Goal: Task Accomplishment & Management: Use online tool/utility

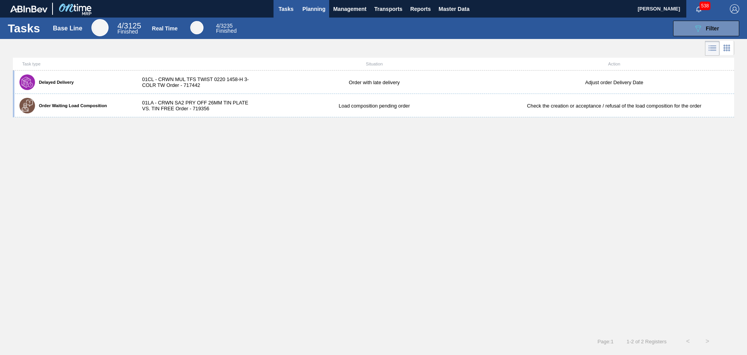
click at [314, 10] on span "Planning" at bounding box center [313, 8] width 23 height 9
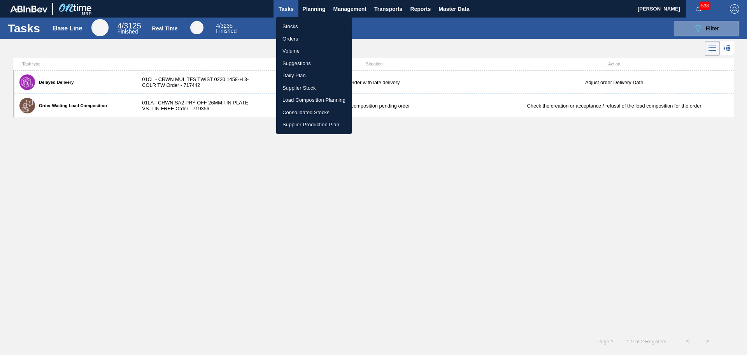
click at [304, 63] on li "Suggestions" at bounding box center [313, 63] width 75 height 12
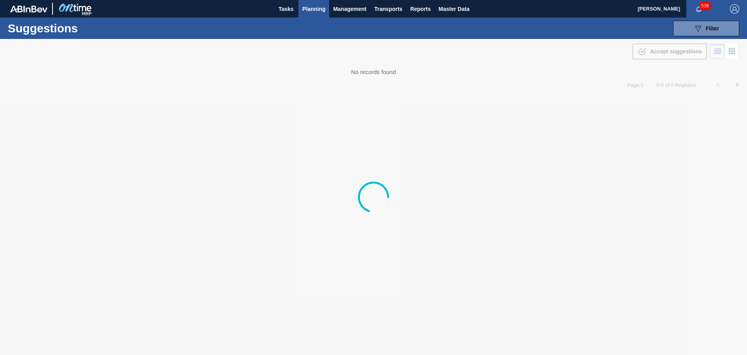
type from "[DATE]"
type to "[DATE]"
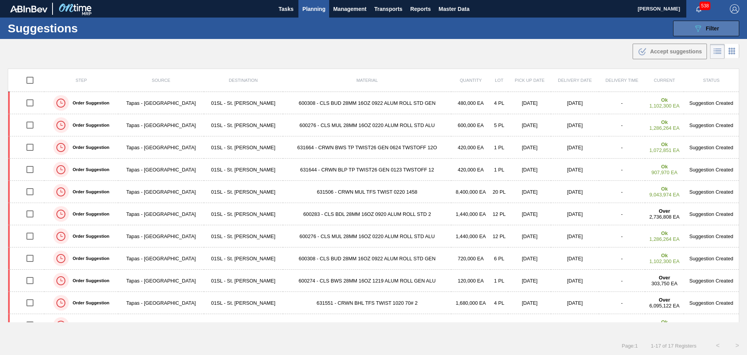
click at [694, 31] on icon "089F7B8B-B2A5-4AFE-B5C0-19BA573D28AC" at bounding box center [697, 28] width 9 height 9
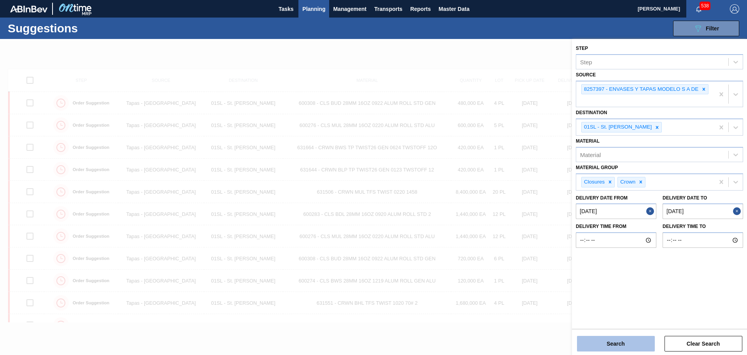
click at [632, 342] on button "Search" at bounding box center [616, 343] width 78 height 16
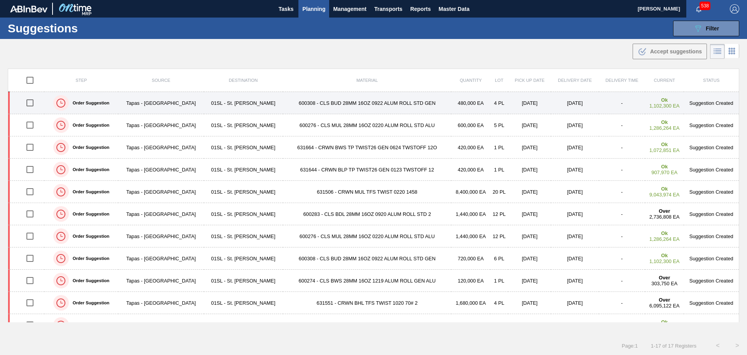
click at [376, 108] on td "600308 - CLS BUD 28MM 16OZ 0922 ALUM ROLL STD GEN" at bounding box center [367, 103] width 169 height 22
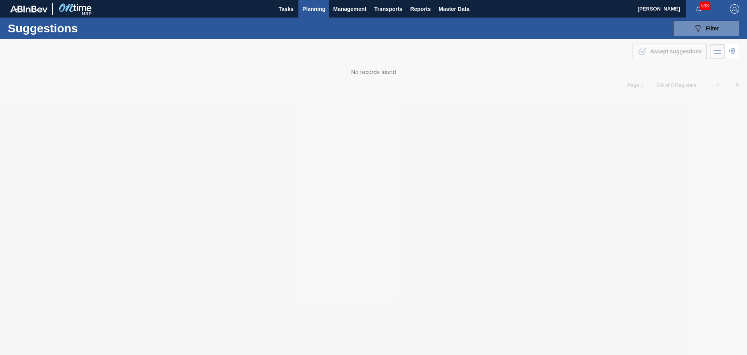
type from "[DATE]"
type to "[DATE]"
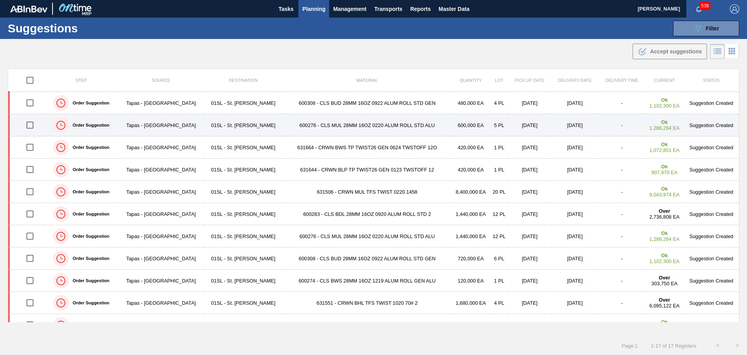
click at [283, 124] on td "600276 - CLS MUL 28MM 16OZ 0220 ALUM ROLL STD ALU" at bounding box center [367, 125] width 169 height 22
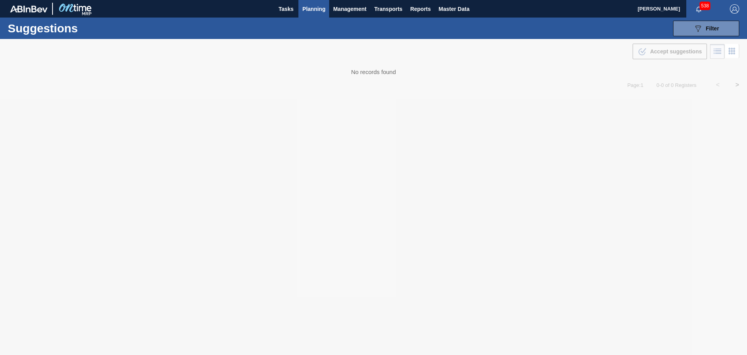
type from "[DATE]"
type to "[DATE]"
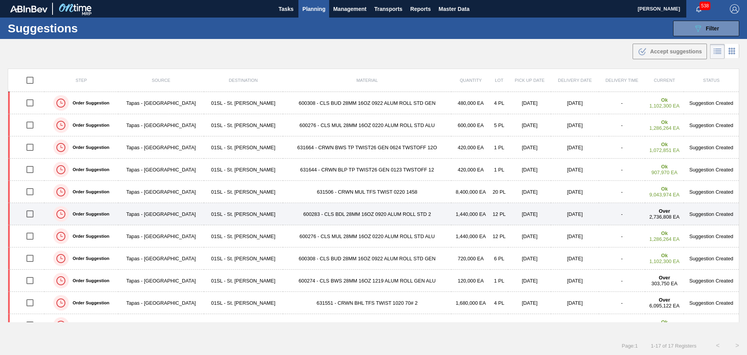
click at [327, 211] on td "600283 - CLS BDL 28MM 16OZ 0920 ALUM ROLL STD 2" at bounding box center [367, 214] width 169 height 22
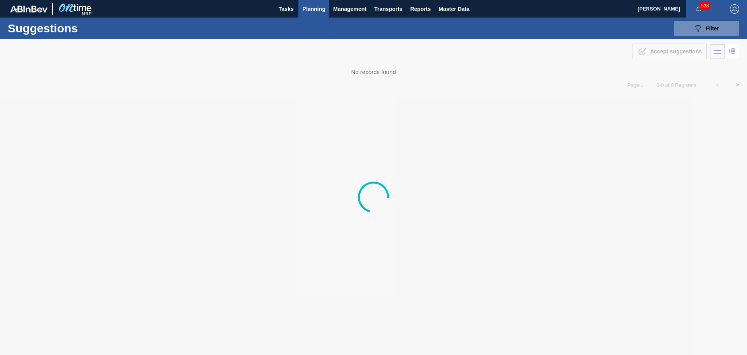
type from "[DATE]"
type to "[DATE]"
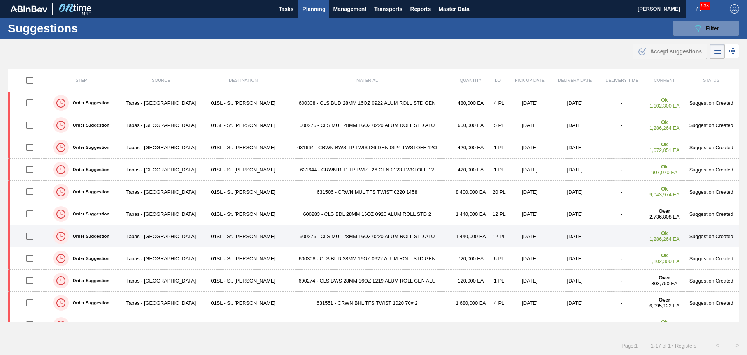
click at [358, 235] on td "600276 - CLS MUL 28MM 16OZ 0220 ALUM ROLL STD ALU" at bounding box center [367, 236] width 169 height 22
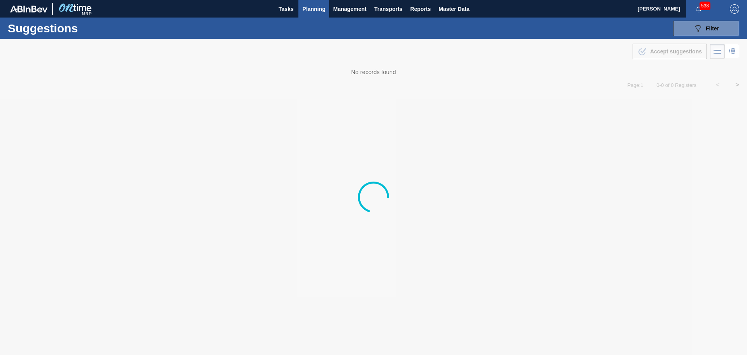
type from "[DATE]"
type to "[DATE]"
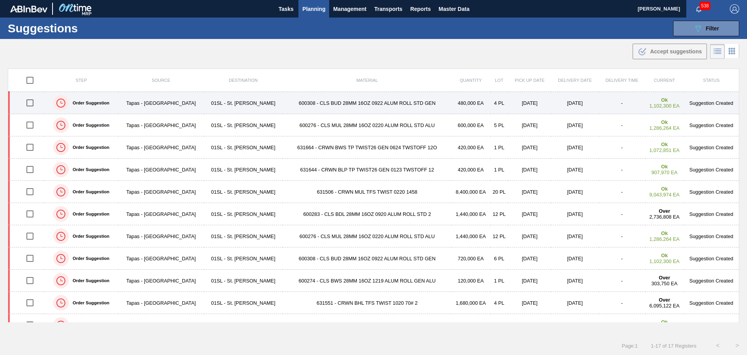
drag, startPoint x: 31, startPoint y: 100, endPoint x: 34, endPoint y: 104, distance: 5.1
click at [32, 100] on input "checkbox" at bounding box center [30, 103] width 16 height 16
checkbox input "true"
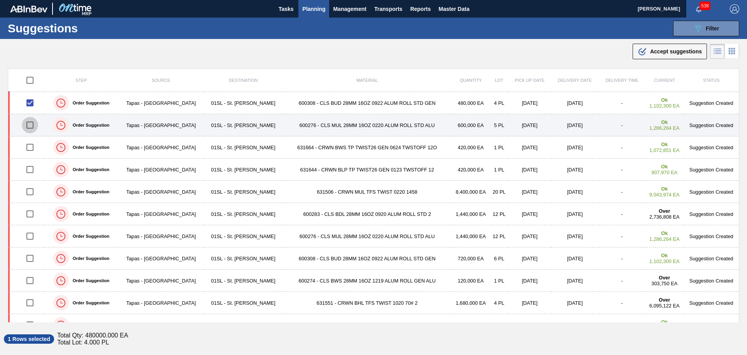
drag, startPoint x: 32, startPoint y: 124, endPoint x: 32, endPoint y: 130, distance: 5.4
click at [32, 125] on input "checkbox" at bounding box center [30, 125] width 16 height 16
checkbox input "true"
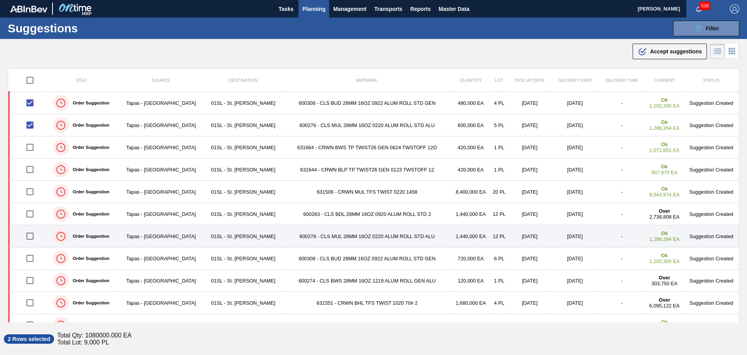
click at [32, 235] on input "checkbox" at bounding box center [30, 236] width 16 height 16
checkbox input "true"
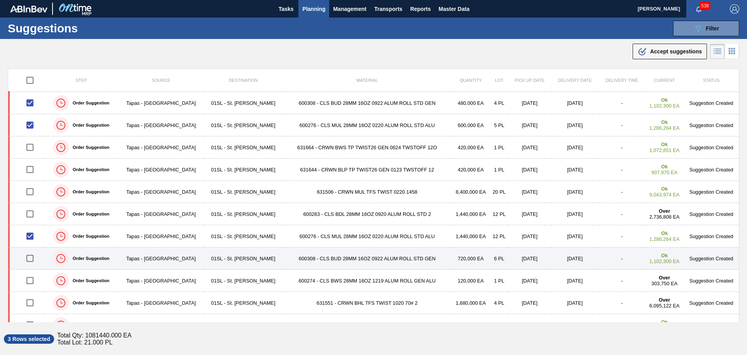
click at [303, 260] on td "600308 - CLS BUD 28MM 16OZ 0922 ALUM ROLL STD GEN" at bounding box center [367, 258] width 169 height 22
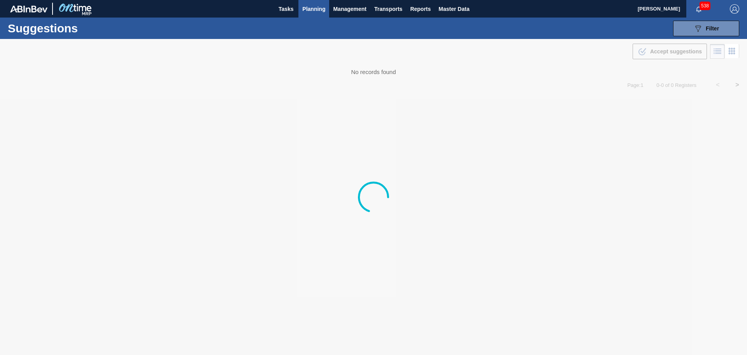
type from "[DATE]"
type to "[DATE]"
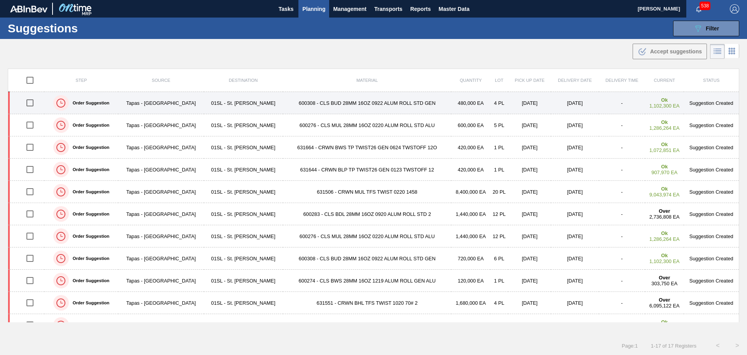
click at [33, 104] on input "checkbox" at bounding box center [30, 103] width 16 height 16
checkbox input "true"
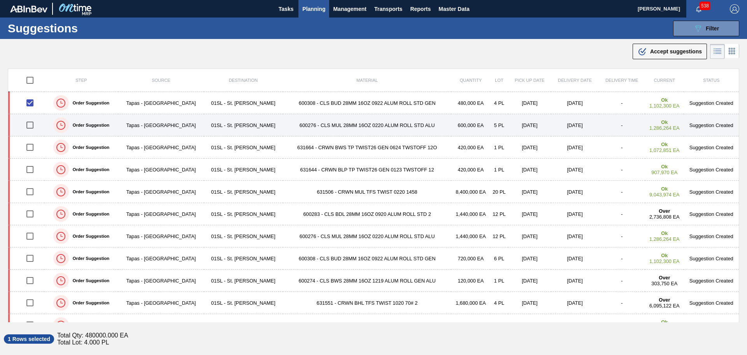
click at [32, 126] on input "checkbox" at bounding box center [30, 125] width 16 height 16
checkbox input "true"
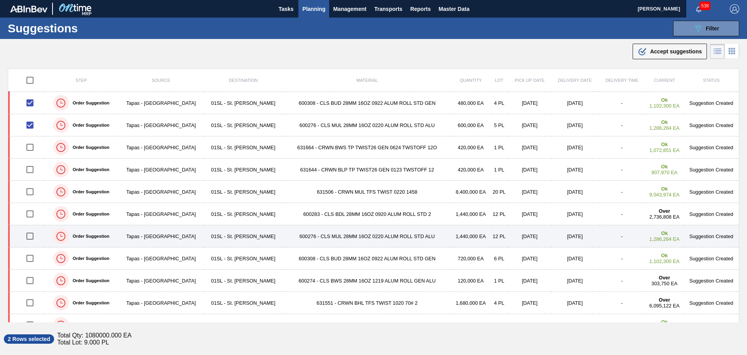
click at [32, 237] on input "checkbox" at bounding box center [30, 236] width 16 height 16
checkbox input "true"
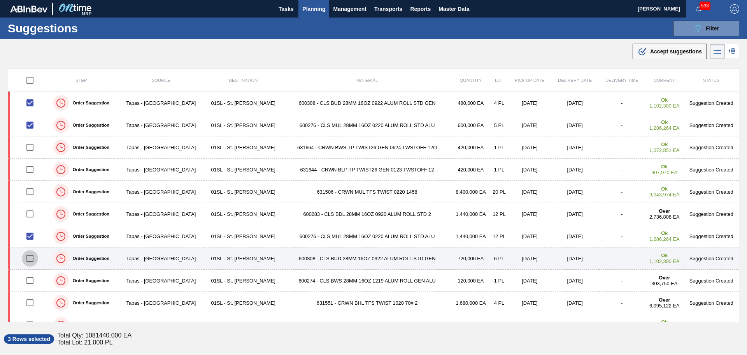
click at [30, 256] on input "checkbox" at bounding box center [30, 258] width 16 height 16
checkbox input "true"
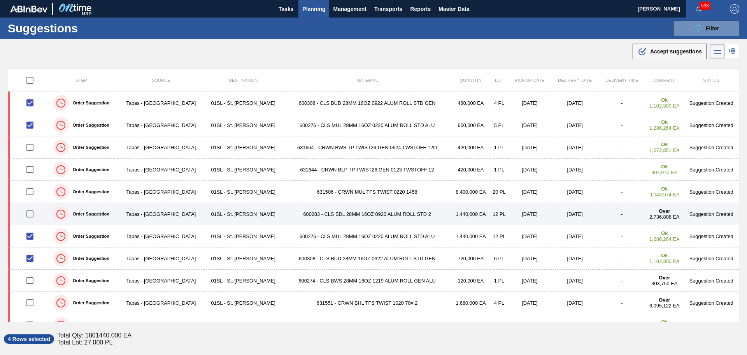
click at [316, 210] on td "600283 - CLS BDL 28MM 16OZ 0920 ALUM ROLL STD 2" at bounding box center [367, 214] width 169 height 22
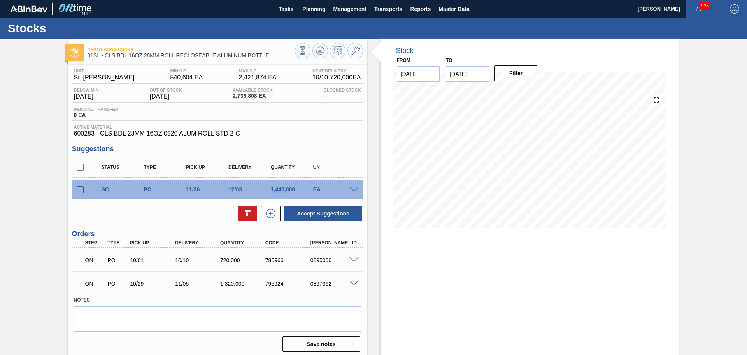
click at [470, 73] on input "11/30/2025" at bounding box center [467, 74] width 43 height 16
click at [530, 92] on button "Next Month" at bounding box center [532, 92] width 5 height 5
click at [492, 165] on div "31" at bounding box center [493, 168] width 11 height 11
type input "[DATE]"
click at [525, 76] on button "Filter" at bounding box center [516, 73] width 43 height 16
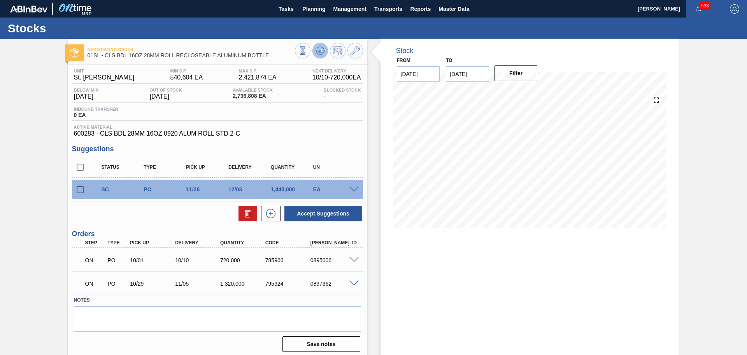
click at [317, 47] on icon at bounding box center [320, 50] width 9 height 9
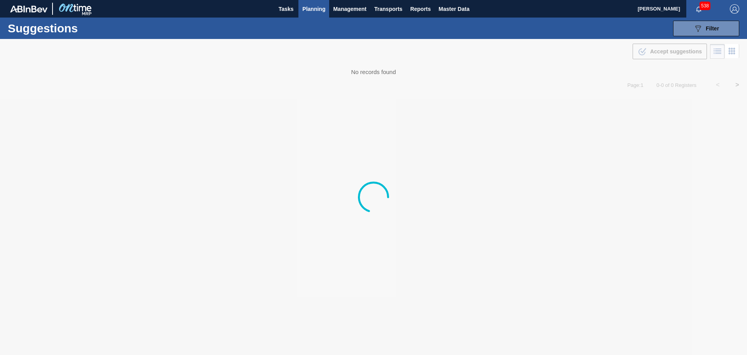
type from "[DATE]"
type to "[DATE]"
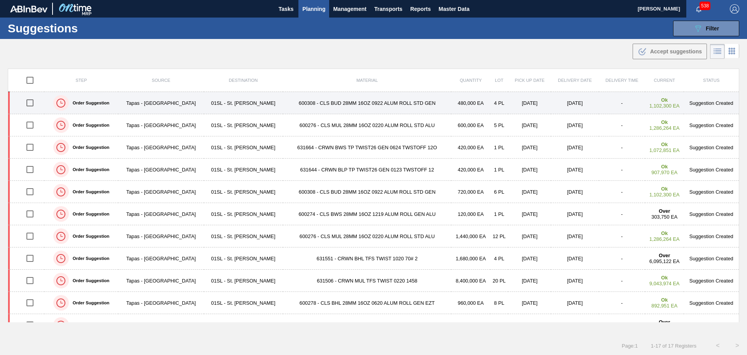
click at [30, 105] on input "checkbox" at bounding box center [30, 103] width 16 height 16
checkbox input "true"
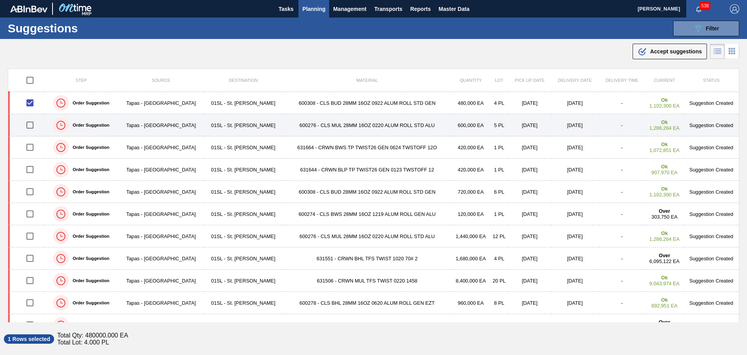
click at [33, 125] on input "checkbox" at bounding box center [30, 125] width 16 height 16
checkbox input "true"
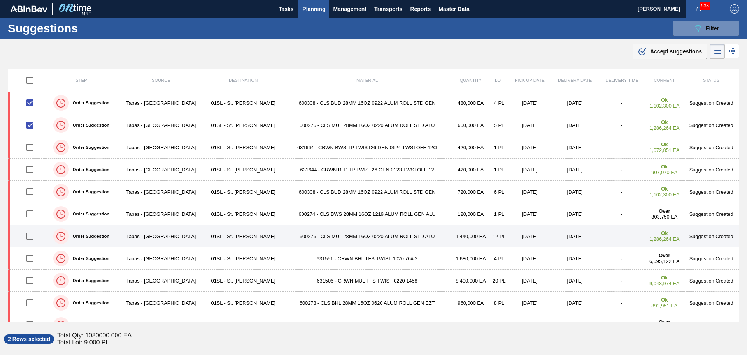
click at [30, 237] on input "checkbox" at bounding box center [30, 236] width 16 height 16
checkbox input "true"
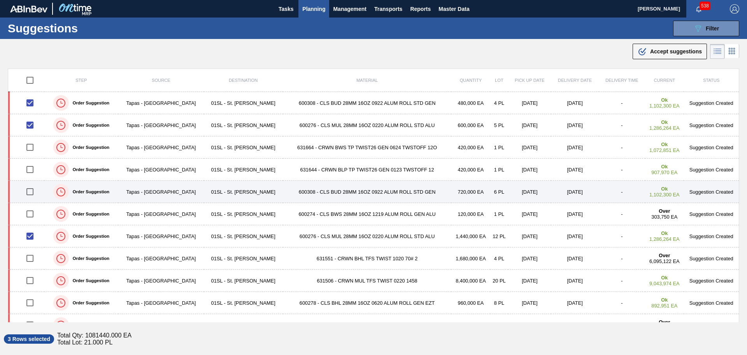
click at [30, 191] on input "checkbox" at bounding box center [30, 191] width 16 height 16
checkbox input "true"
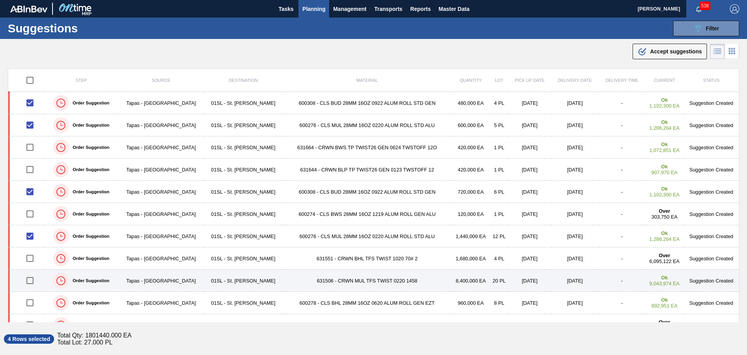
click at [364, 279] on td "631506 - CRWN MUL TFS TWIST 0220 1458" at bounding box center [367, 280] width 169 height 22
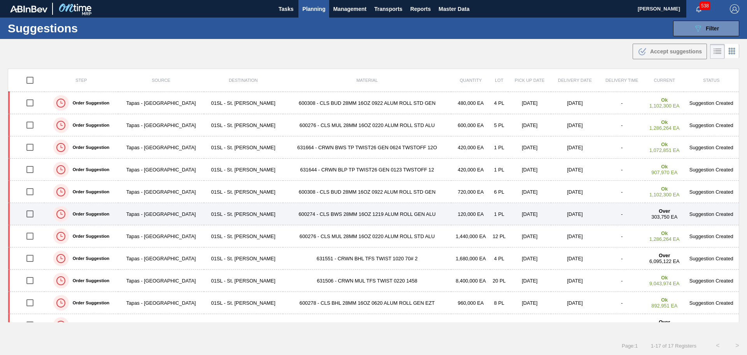
type from "[DATE]"
type to "[DATE]"
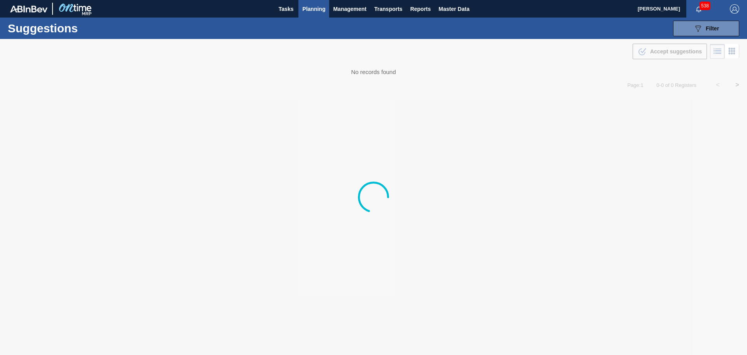
type from "[DATE]"
type to "[DATE]"
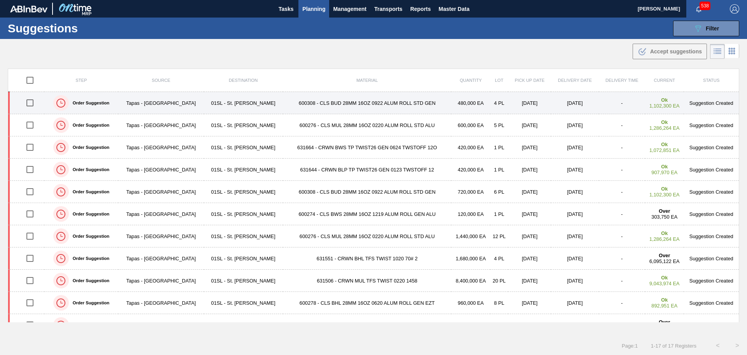
click at [31, 102] on input "checkbox" at bounding box center [30, 103] width 16 height 16
checkbox input "true"
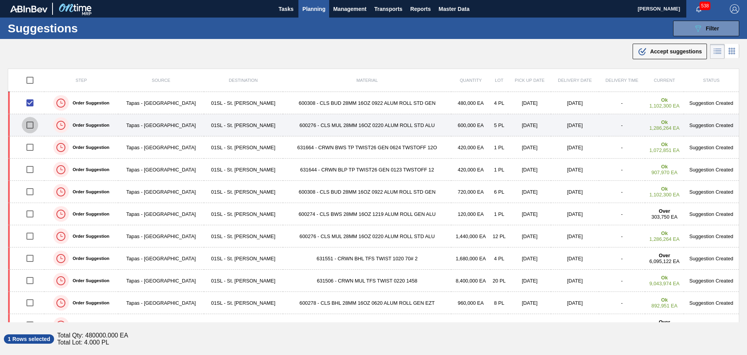
click at [32, 123] on input "checkbox" at bounding box center [30, 125] width 16 height 16
checkbox input "true"
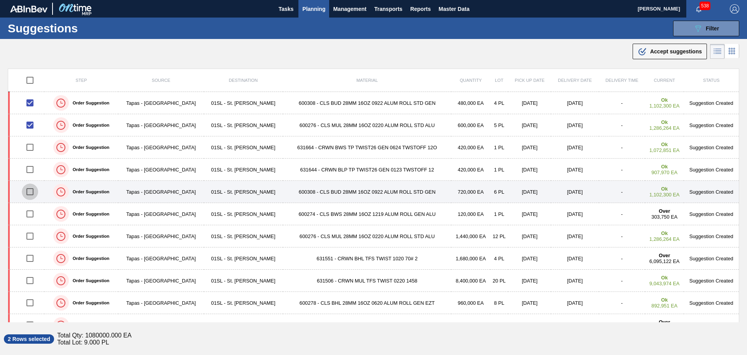
click at [31, 190] on input "checkbox" at bounding box center [30, 191] width 16 height 16
checkbox input "true"
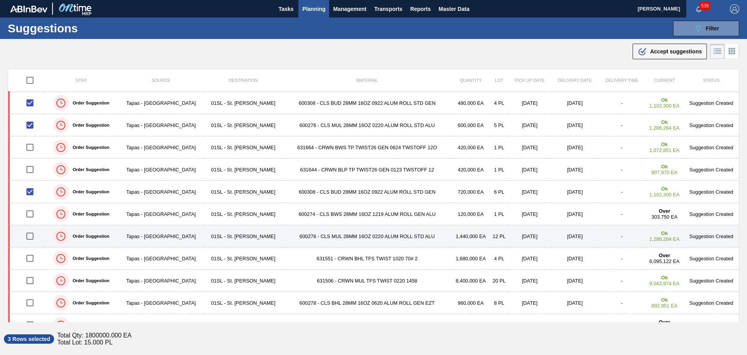
click at [31, 235] on input "checkbox" at bounding box center [30, 236] width 16 height 16
checkbox input "true"
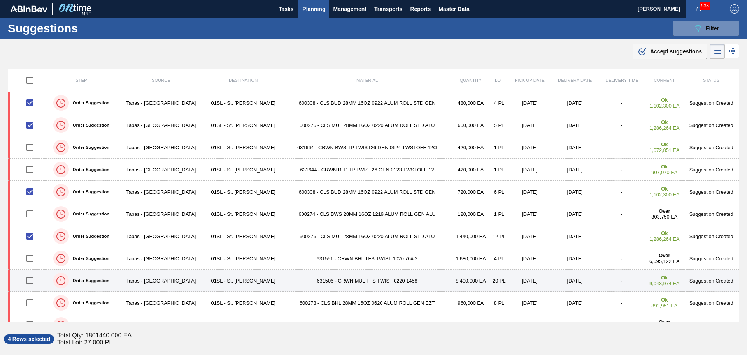
click at [341, 279] on td "631506 - CRWN MUL TFS TWIST 0220 1458" at bounding box center [367, 280] width 169 height 22
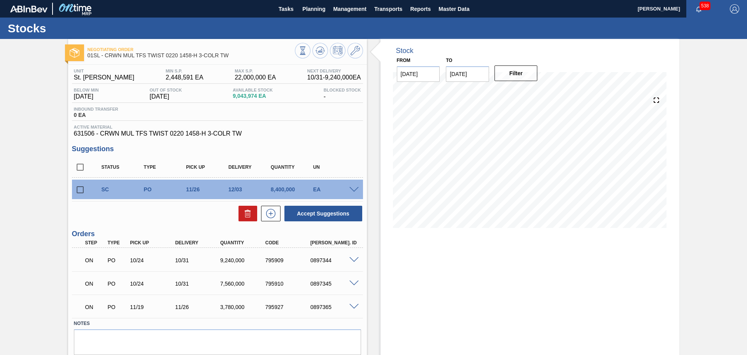
click at [353, 188] on span at bounding box center [353, 190] width 9 height 6
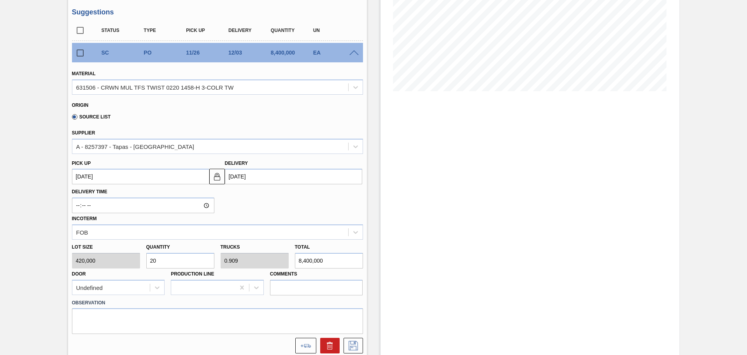
scroll to position [156, 0]
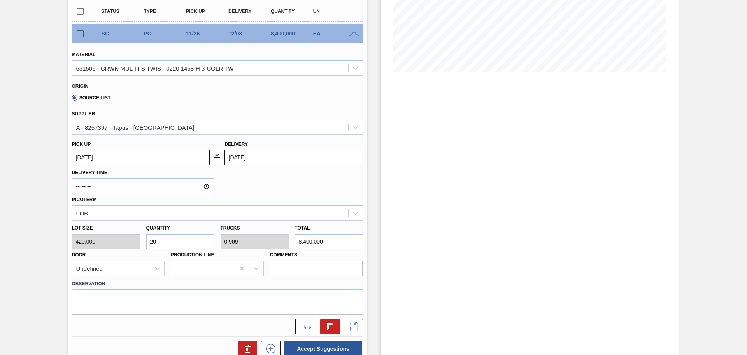
click at [257, 159] on input "[DATE]" at bounding box center [293, 157] width 137 height 16
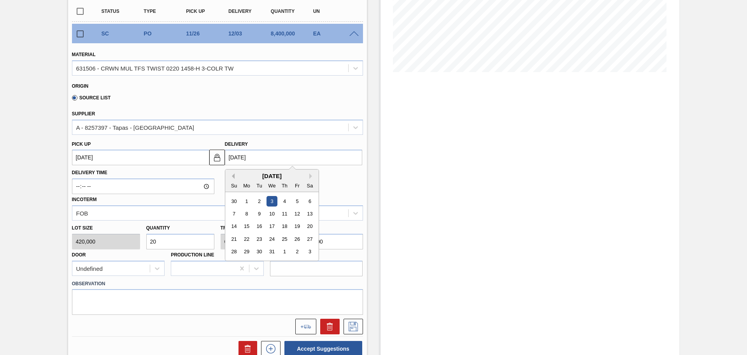
click at [233, 177] on button "Previous Month" at bounding box center [231, 175] width 5 height 5
click at [248, 227] on div "10" at bounding box center [246, 226] width 11 height 11
type up105613432 "[DATE]"
type input "[DATE]"
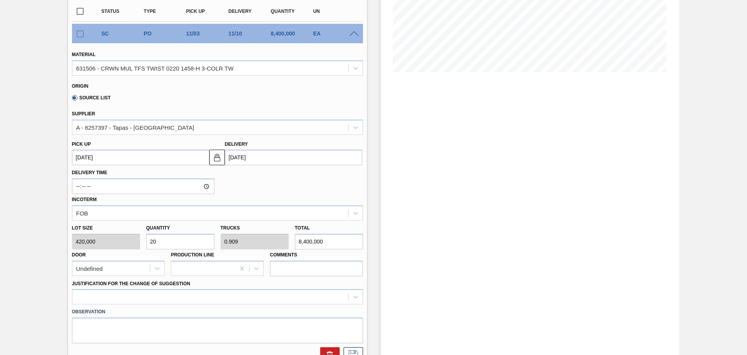
click at [127, 241] on div "Lot size 420,000 Quantity 20 Trucks 0.909 Total 8,400,000 Door Undefined Produc…" at bounding box center [217, 248] width 297 height 56
type input "2"
type input "0.091"
type input "840,000"
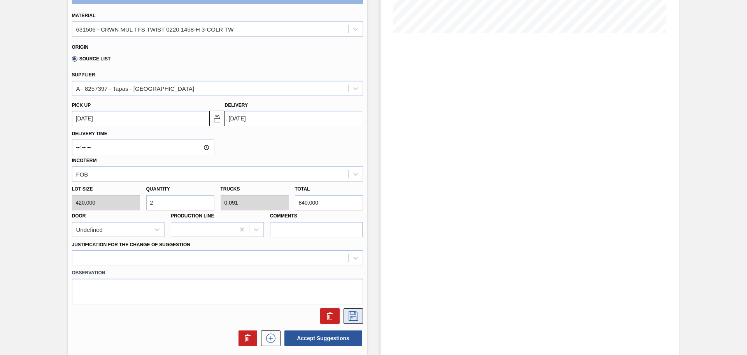
type input "2"
click at [351, 313] on icon at bounding box center [353, 315] width 12 height 9
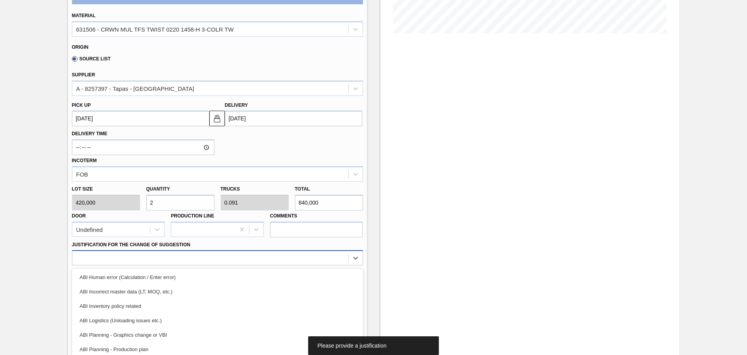
click at [207, 250] on div "option ABI Human error (Calculation / Enter error) focused, 1 of 18. 18 results…" at bounding box center [217, 257] width 291 height 15
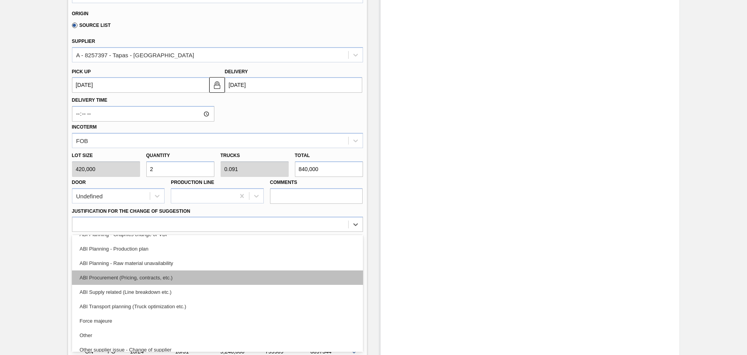
scroll to position [78, 0]
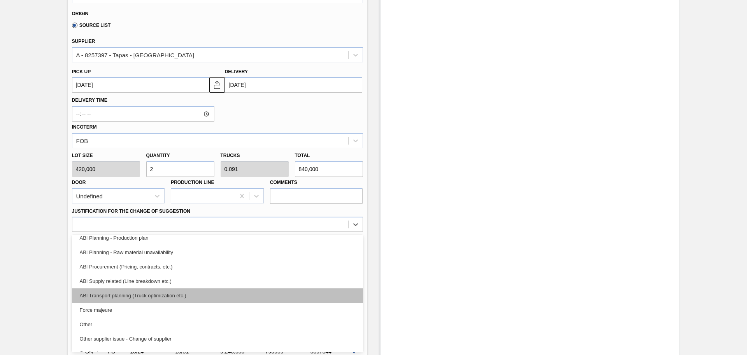
click at [187, 298] on div "ABI Transport planning (Truck optimization etc.)" at bounding box center [217, 295] width 291 height 14
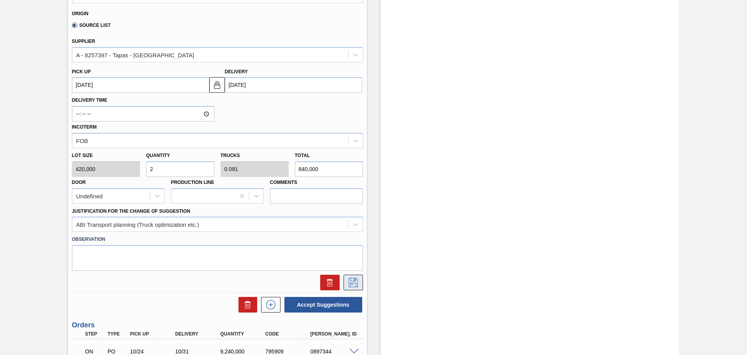
click at [350, 281] on icon at bounding box center [353, 281] width 12 height 9
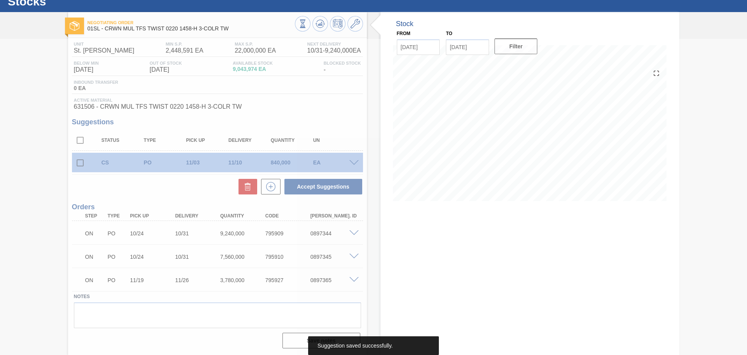
scroll to position [27, 0]
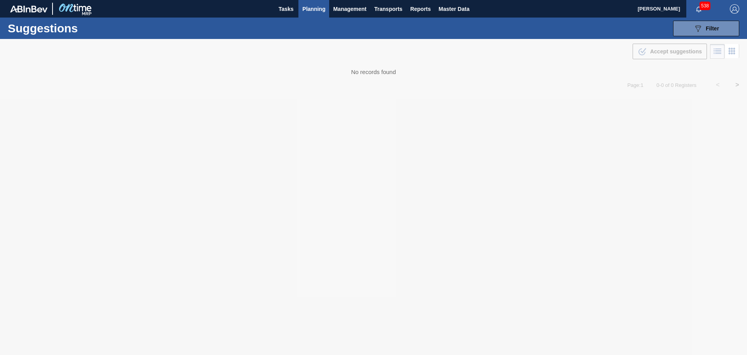
type from "[DATE]"
type to "[DATE]"
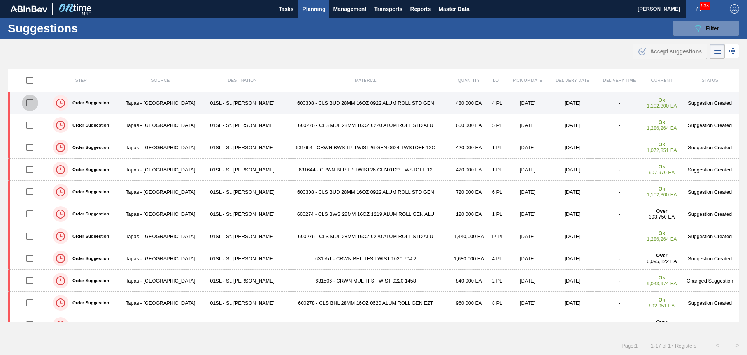
click at [32, 103] on input "checkbox" at bounding box center [30, 103] width 16 height 16
checkbox input "true"
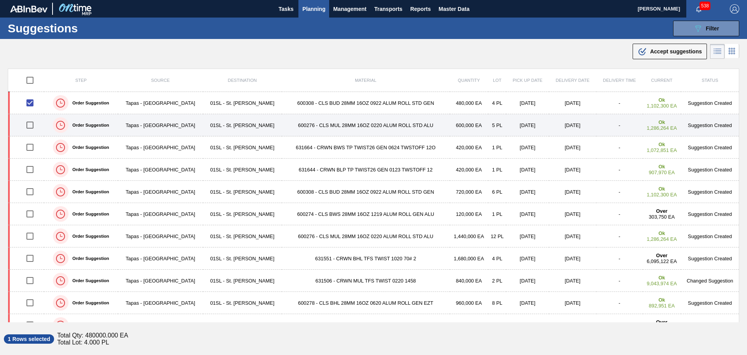
click at [33, 124] on input "checkbox" at bounding box center [30, 125] width 16 height 16
checkbox input "true"
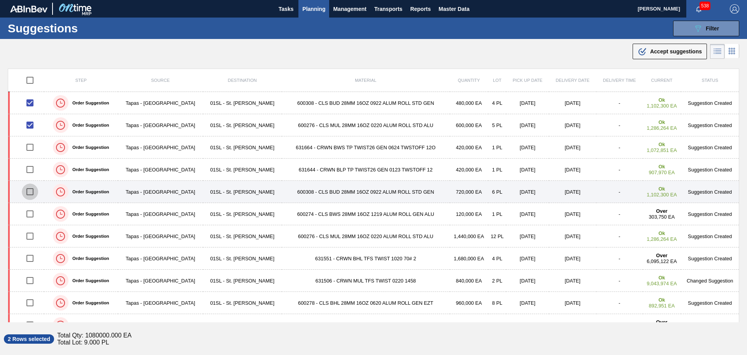
click at [31, 192] on input "checkbox" at bounding box center [30, 191] width 16 height 16
checkbox input "true"
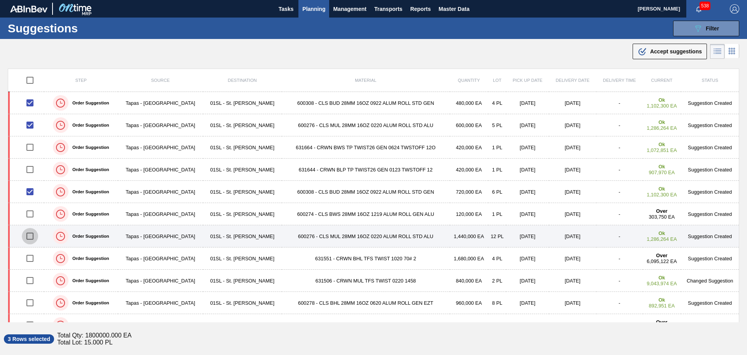
click at [32, 233] on input "checkbox" at bounding box center [30, 236] width 16 height 16
checkbox input "true"
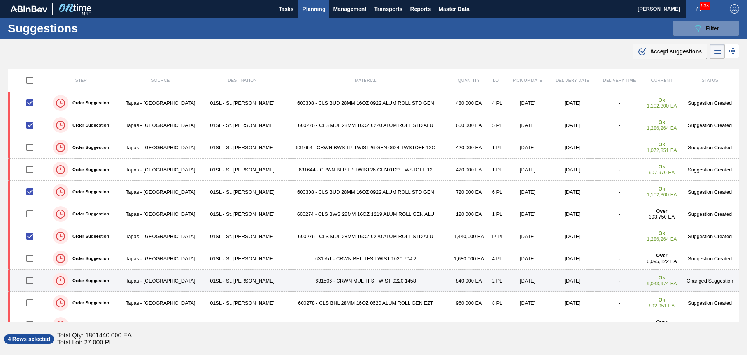
click at [32, 280] on input "checkbox" at bounding box center [30, 280] width 16 height 16
checkbox input "true"
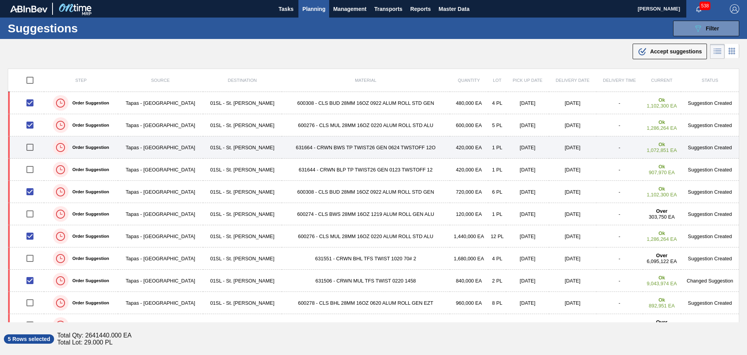
click at [30, 149] on input "checkbox" at bounding box center [30, 147] width 16 height 16
checkbox input "true"
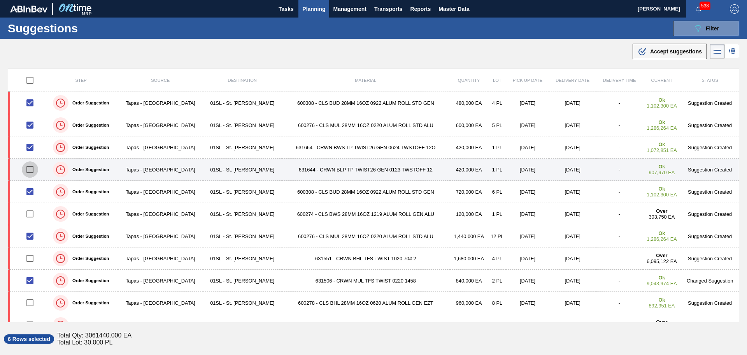
click at [30, 168] on input "checkbox" at bounding box center [30, 169] width 16 height 16
checkbox input "true"
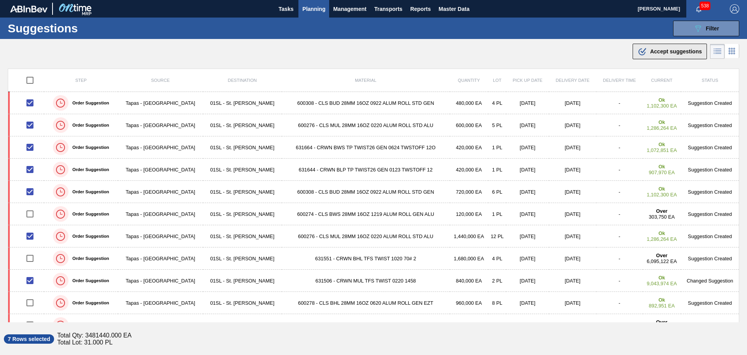
click at [648, 53] on div ".b{fill:var(--color-action-default)} Accept suggestions" at bounding box center [670, 51] width 64 height 9
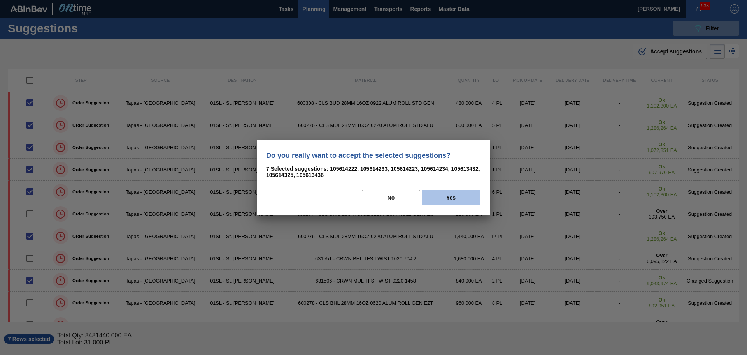
click at [441, 197] on button "Yes" at bounding box center [451, 198] width 58 height 16
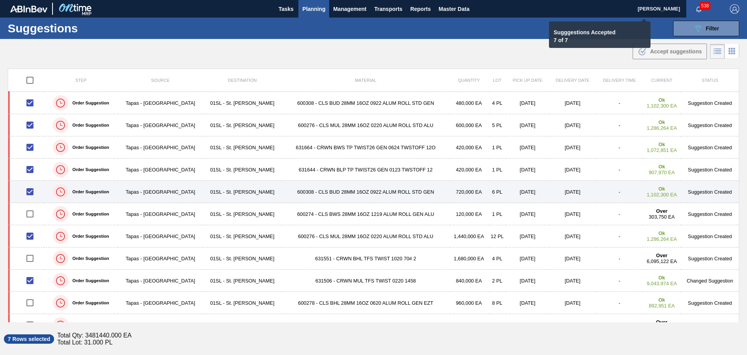
checkbox input "false"
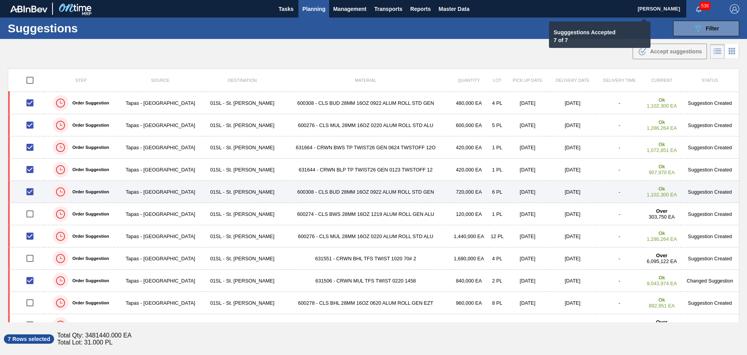
checkbox input "false"
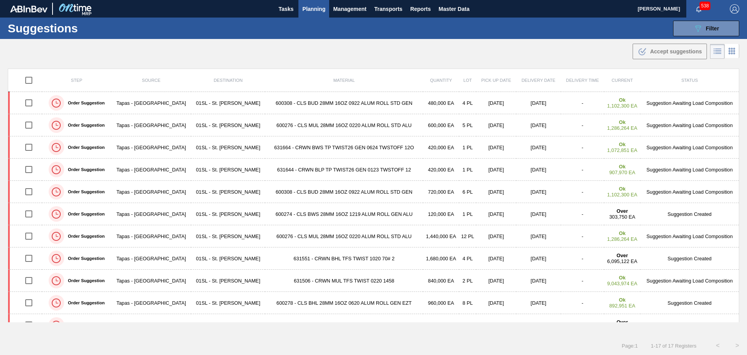
click at [325, 10] on span "Planning" at bounding box center [313, 8] width 23 height 9
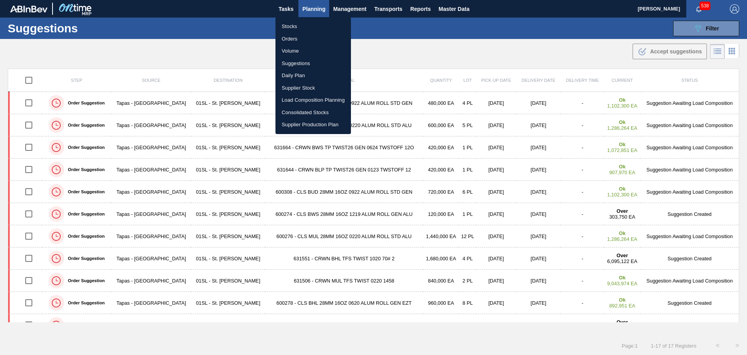
click at [318, 100] on li "Load Composition Planning" at bounding box center [313, 100] width 75 height 12
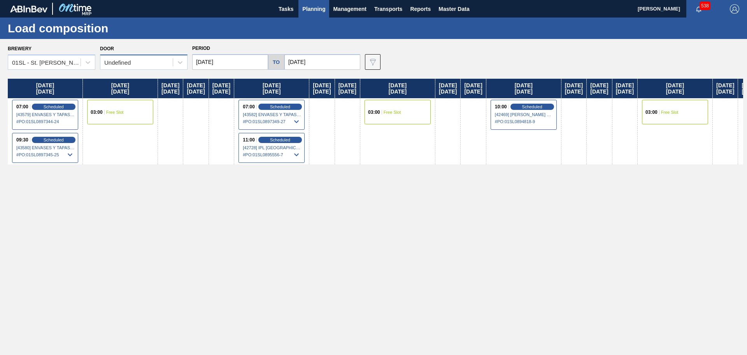
click at [150, 63] on div "Undefined" at bounding box center [136, 62] width 72 height 11
click at [150, 97] on div "DDR99" at bounding box center [144, 96] width 88 height 14
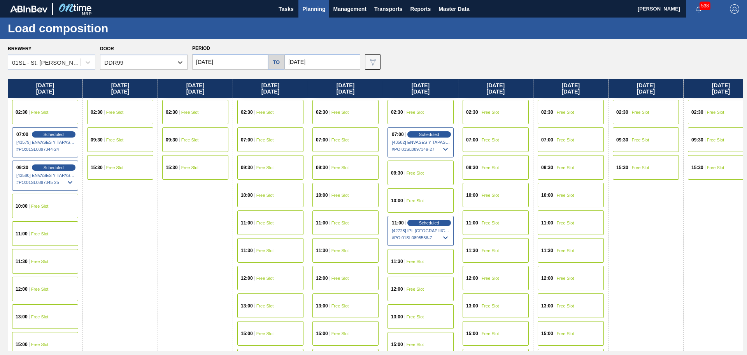
click at [425, 197] on div "10:00 Free Slot" at bounding box center [421, 200] width 66 height 25
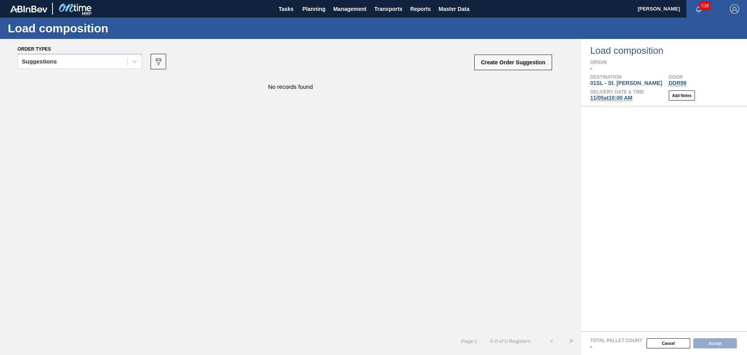
drag, startPoint x: 123, startPoint y: 63, endPoint x: 109, endPoint y: 70, distance: 15.8
click at [123, 64] on div "Suggestions" at bounding box center [72, 61] width 109 height 11
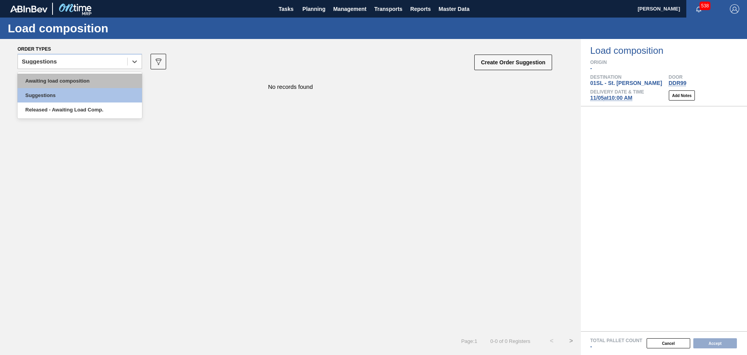
click at [91, 80] on div "Awaiting load composition" at bounding box center [80, 81] width 125 height 14
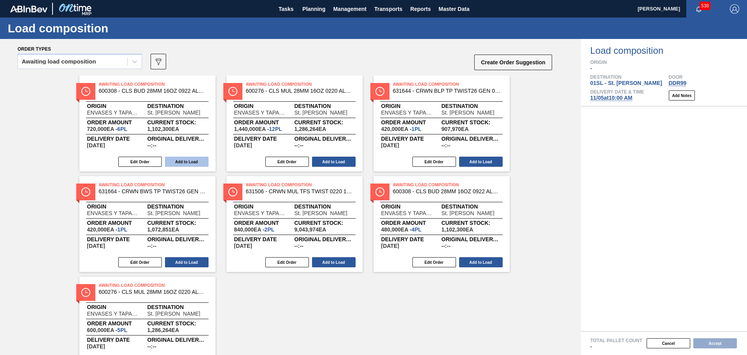
click at [194, 162] on button "Add to Load" at bounding box center [187, 161] width 44 height 10
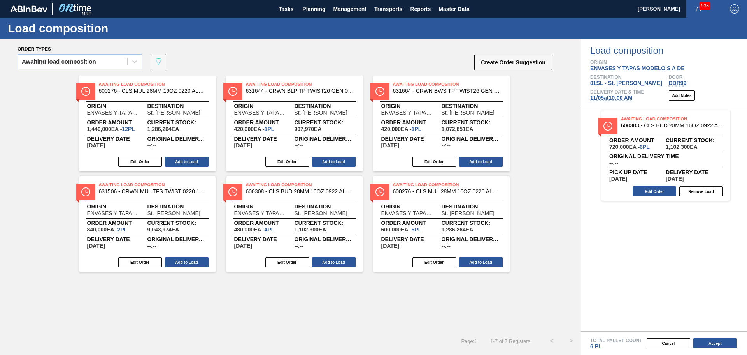
click at [194, 162] on button "Add to Load" at bounding box center [187, 161] width 44 height 10
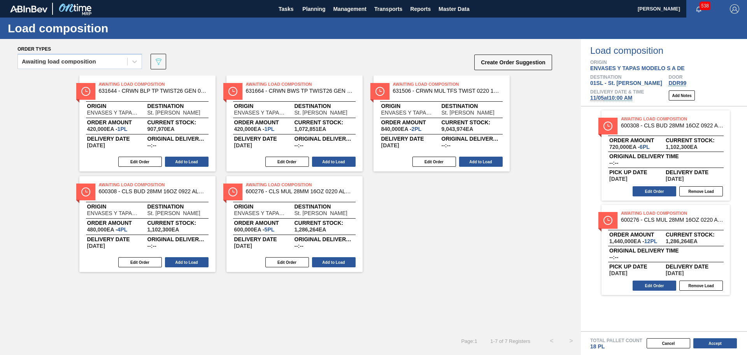
click at [194, 162] on button "Add to Load" at bounding box center [187, 161] width 44 height 10
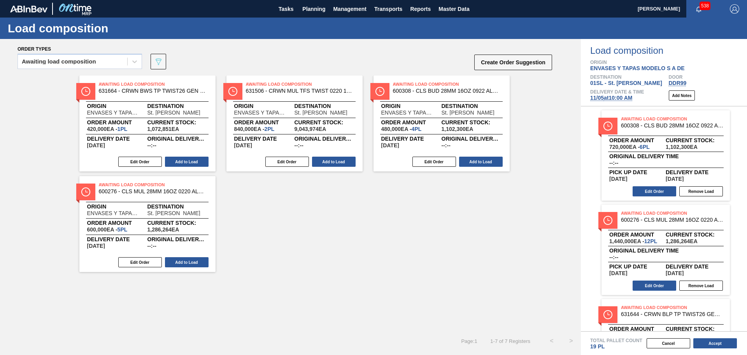
click at [194, 162] on button "Add to Load" at bounding box center [187, 161] width 44 height 10
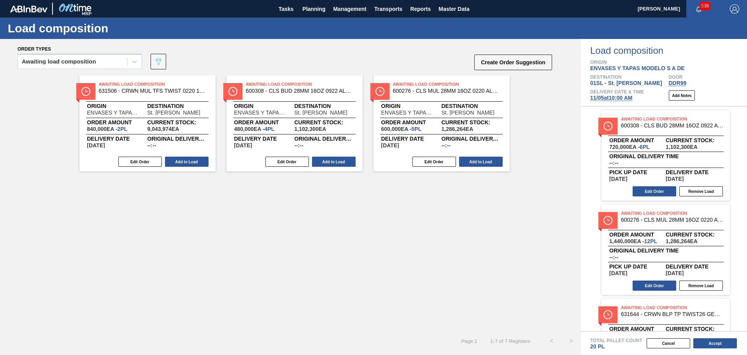
click at [194, 162] on button "Add to Load" at bounding box center [187, 161] width 44 height 10
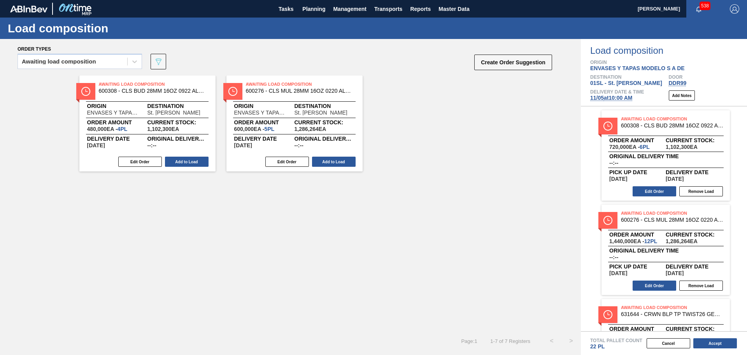
click at [194, 162] on button "Add to Load" at bounding box center [187, 161] width 44 height 10
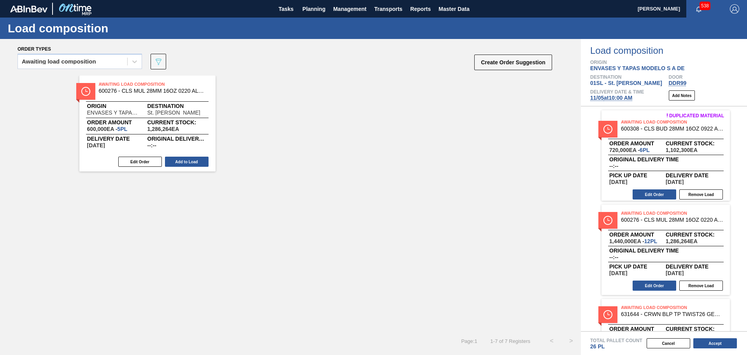
click at [194, 162] on button "Add to Load" at bounding box center [187, 161] width 44 height 10
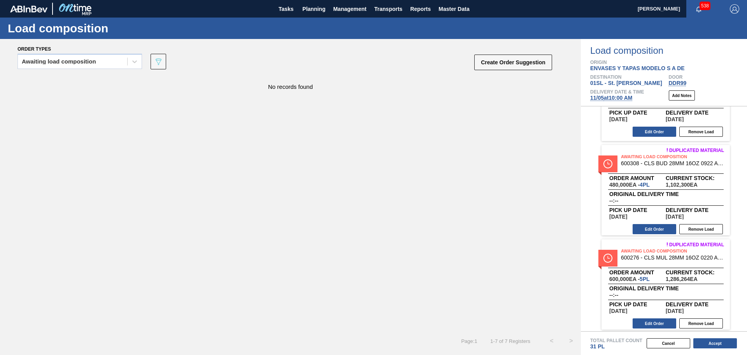
scroll to position [439, 0]
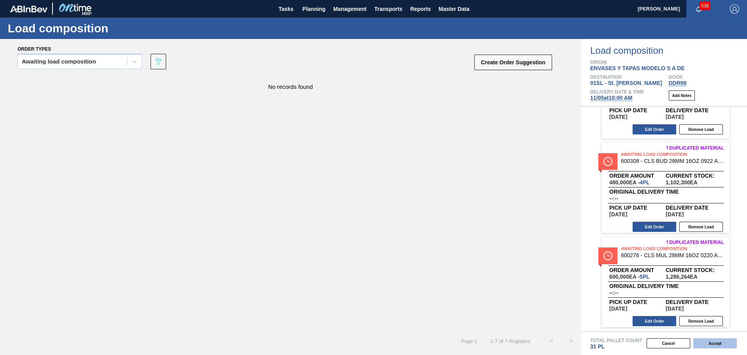
click at [713, 342] on button "Accept" at bounding box center [715, 343] width 44 height 10
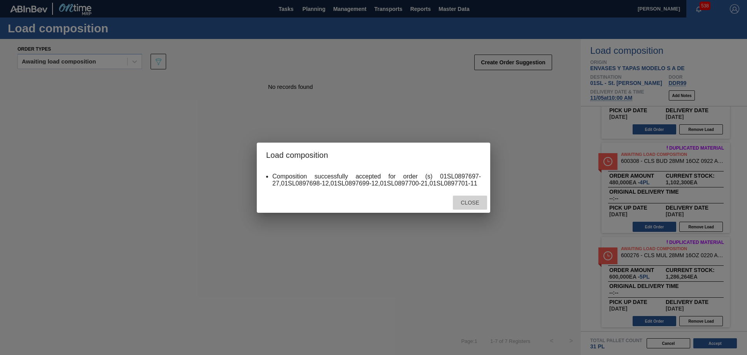
click at [472, 203] on span "Close" at bounding box center [470, 202] width 31 height 6
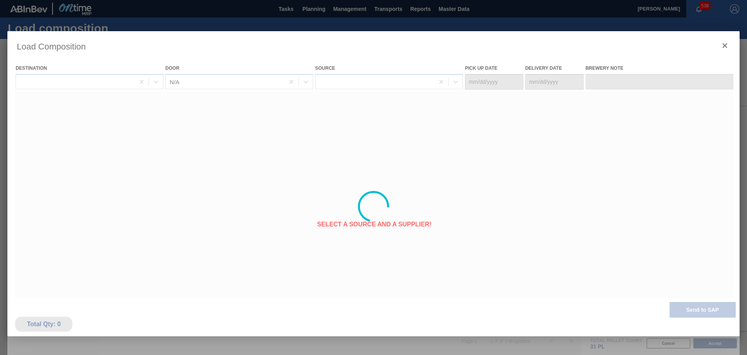
type Date "[DATE]"
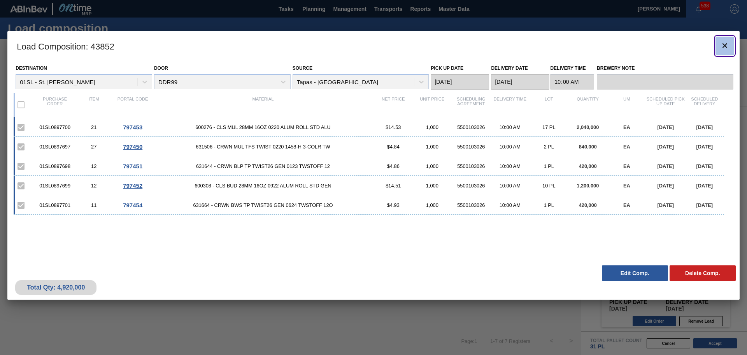
click at [725, 47] on icon "botão de ícone" at bounding box center [724, 45] width 9 height 9
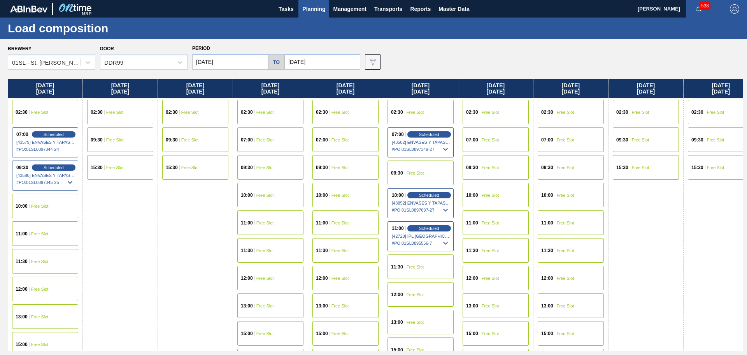
click at [314, 12] on span "Planning" at bounding box center [313, 8] width 23 height 9
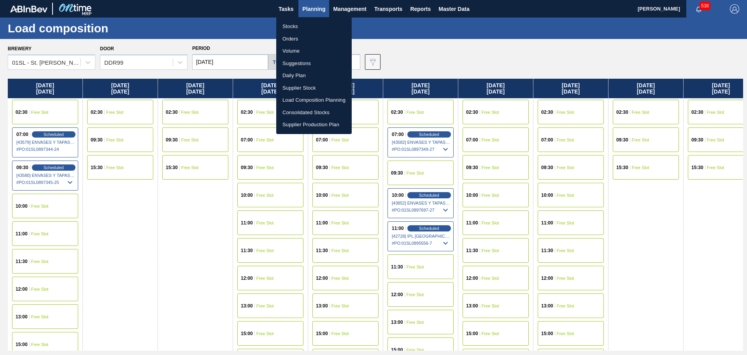
click at [302, 63] on li "Suggestions" at bounding box center [313, 63] width 75 height 12
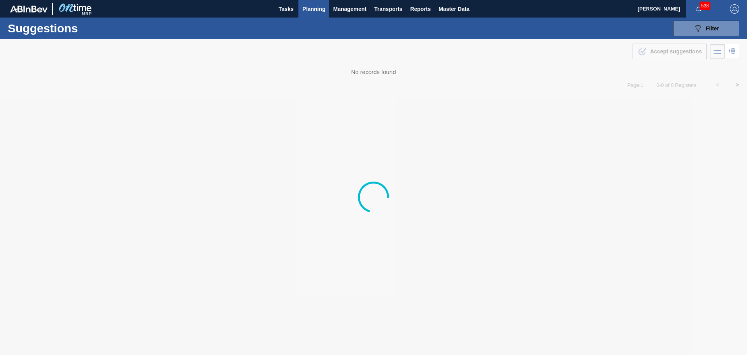
type from "[DATE]"
type to "[DATE]"
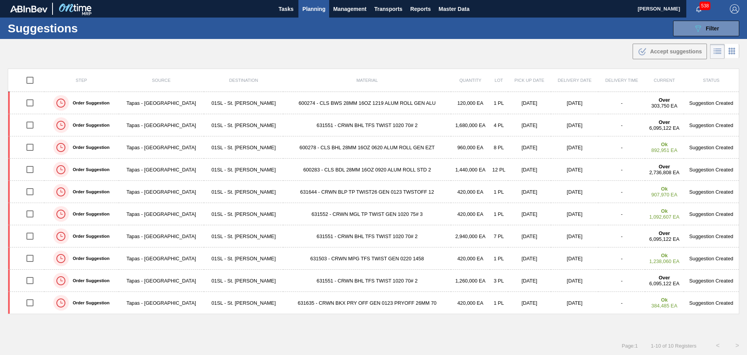
click at [311, 4] on span "Planning" at bounding box center [313, 8] width 23 height 9
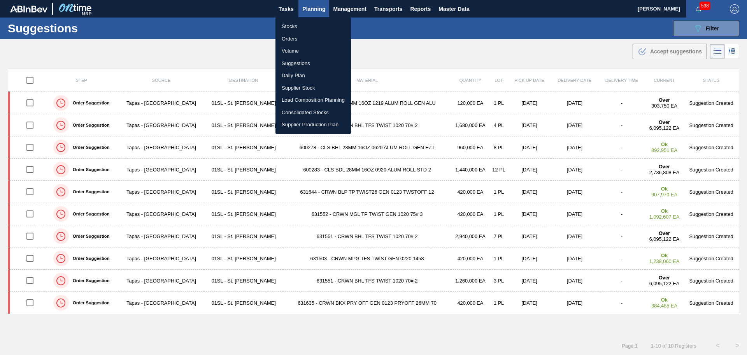
click at [242, 40] on div at bounding box center [373, 177] width 747 height 355
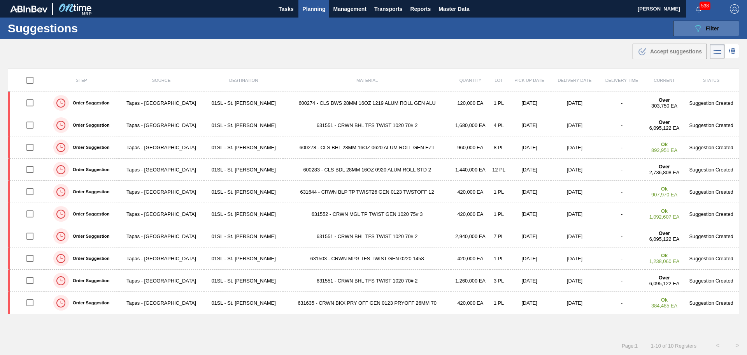
click at [698, 30] on icon "089F7B8B-B2A5-4AFE-B5C0-19BA573D28AC" at bounding box center [697, 28] width 9 height 9
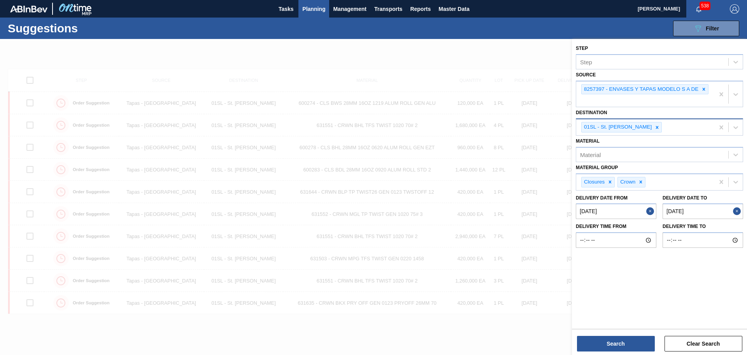
drag, startPoint x: 648, startPoint y: 126, endPoint x: 653, endPoint y: 127, distance: 5.2
click at [655, 126] on icon at bounding box center [657, 127] width 5 height 5
click at [678, 128] on div "Source" at bounding box center [652, 126] width 152 height 11
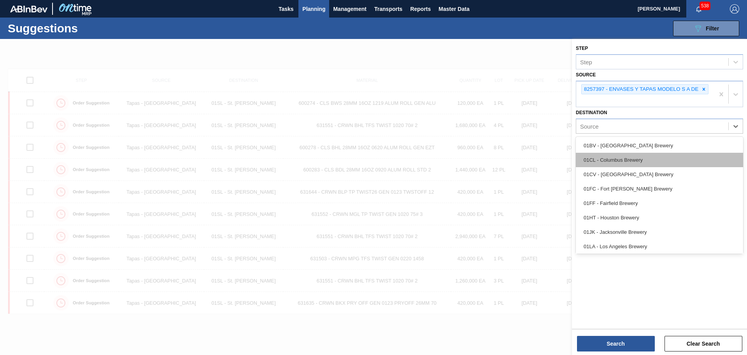
click at [642, 157] on div "01CL - Columbus Brewery" at bounding box center [659, 160] width 167 height 14
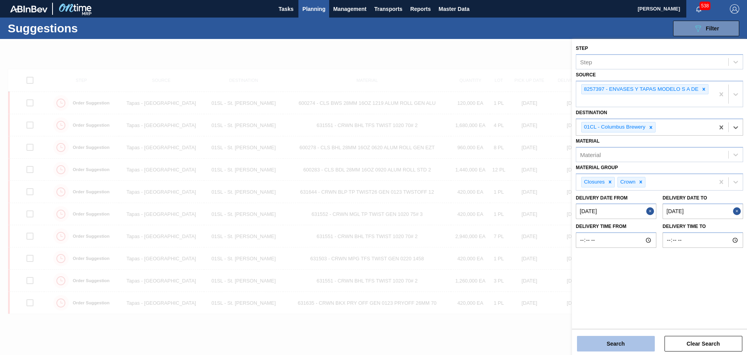
click at [629, 339] on button "Search" at bounding box center [616, 343] width 78 height 16
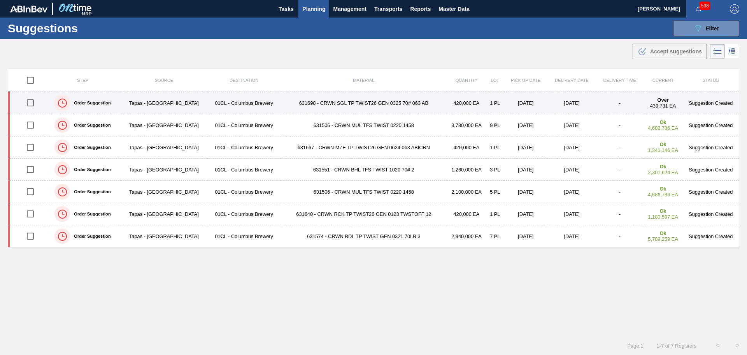
click at [324, 102] on td "631698 - CRWN SGL TP TWIST26 GEN 0325 70# 063 AB" at bounding box center [364, 103] width 166 height 22
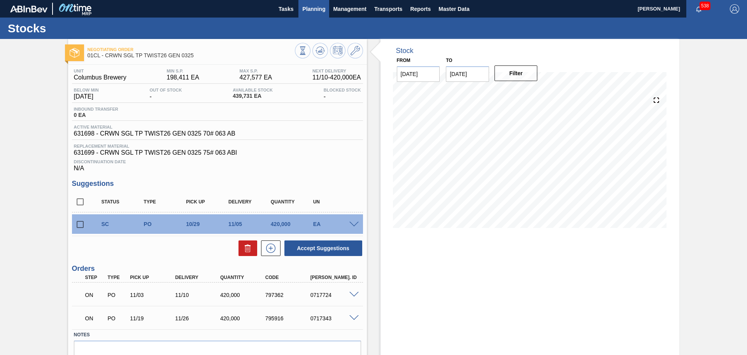
click at [319, 10] on span "Planning" at bounding box center [313, 8] width 23 height 9
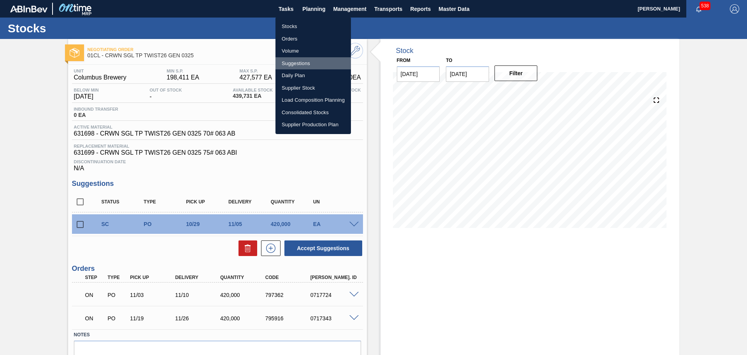
click at [310, 63] on li "Suggestions" at bounding box center [313, 63] width 75 height 12
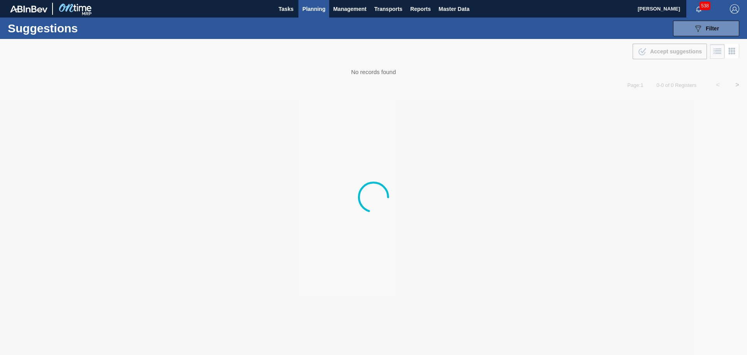
type from "[DATE]"
type to "[DATE]"
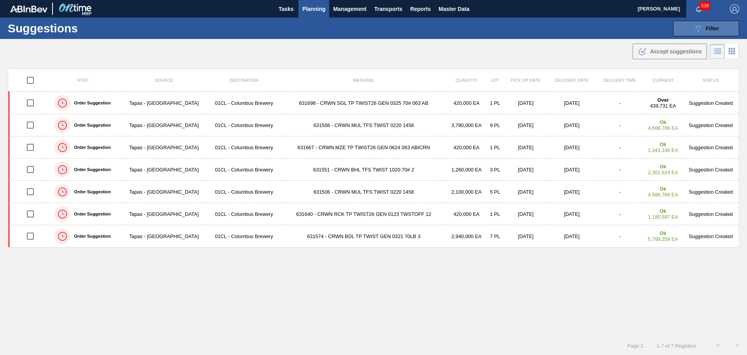
click at [688, 28] on button "089F7B8B-B2A5-4AFE-B5C0-19BA573D28AC Filter" at bounding box center [706, 29] width 66 height 16
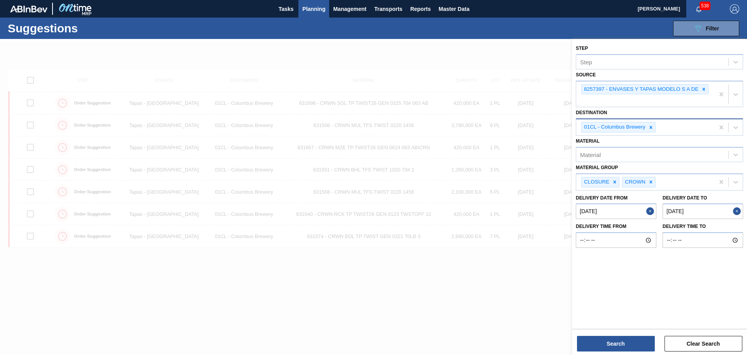
click at [651, 126] on icon at bounding box center [651, 127] width 3 height 3
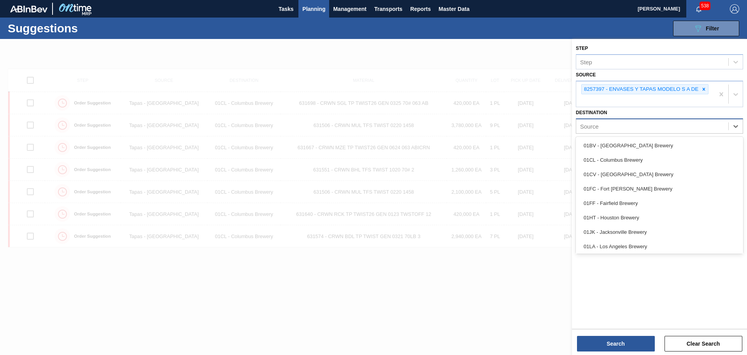
click at [651, 127] on div "Source" at bounding box center [652, 126] width 152 height 11
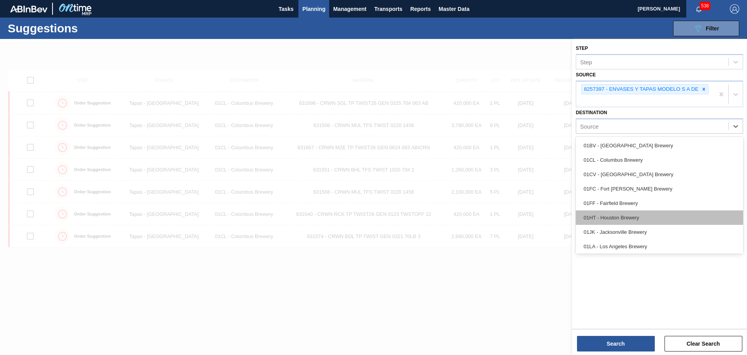
click at [625, 215] on div "01HT - Houston Brewery" at bounding box center [659, 217] width 167 height 14
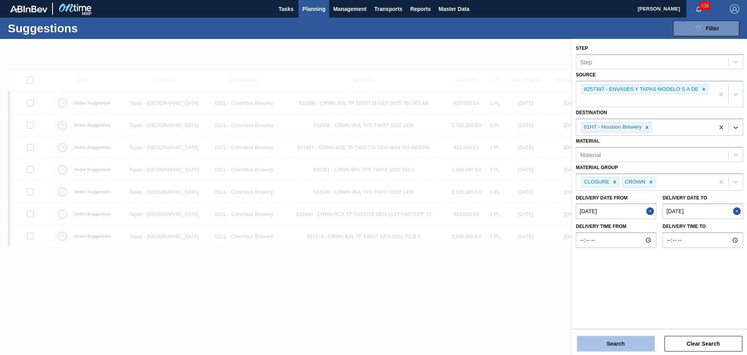
click at [618, 342] on button "Search" at bounding box center [616, 343] width 78 height 16
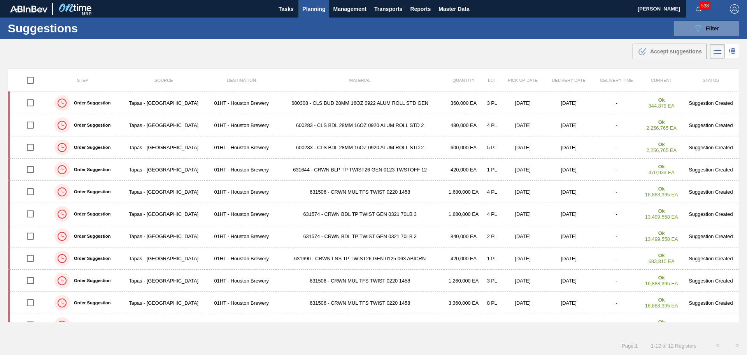
click at [308, 97] on td "600308 - CLS BUD 28MM 16OZ 0922 ALUM ROLL STD GEN" at bounding box center [360, 103] width 168 height 22
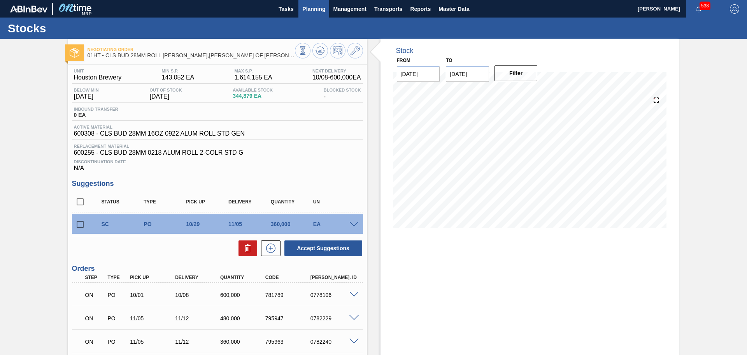
click at [318, 10] on span "Planning" at bounding box center [313, 8] width 23 height 9
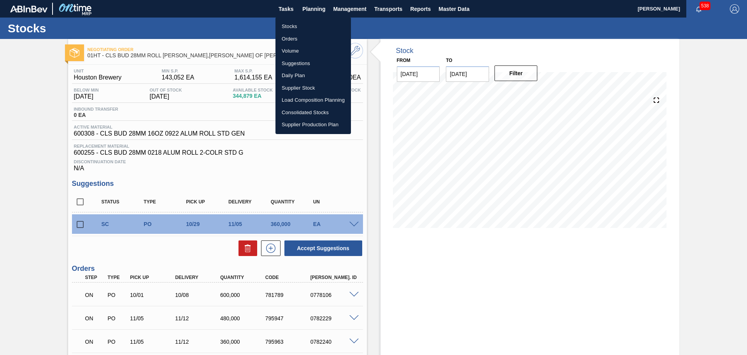
click at [433, 267] on div at bounding box center [373, 177] width 747 height 355
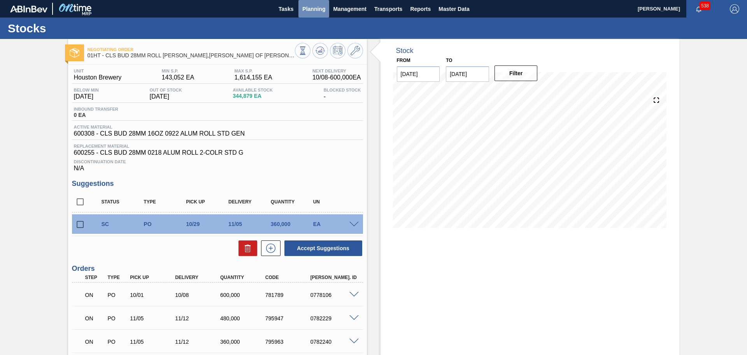
click at [315, 10] on span "Planning" at bounding box center [313, 8] width 23 height 9
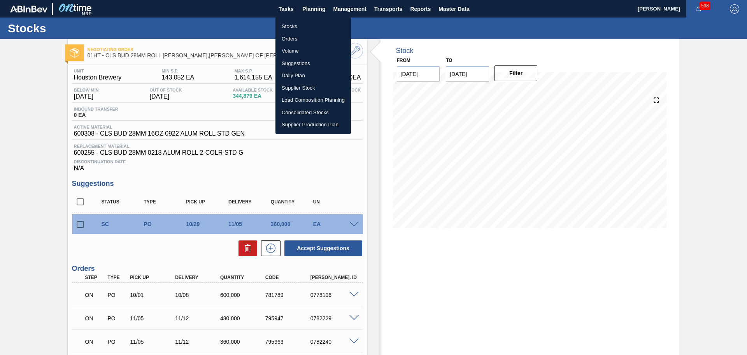
click at [309, 62] on li "Suggestions" at bounding box center [313, 63] width 75 height 12
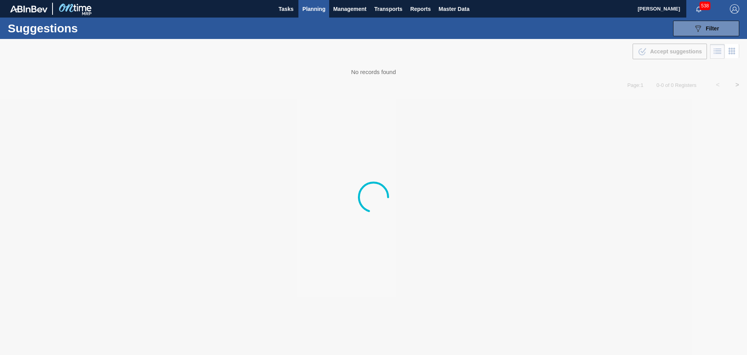
type from "[DATE]"
type to "[DATE]"
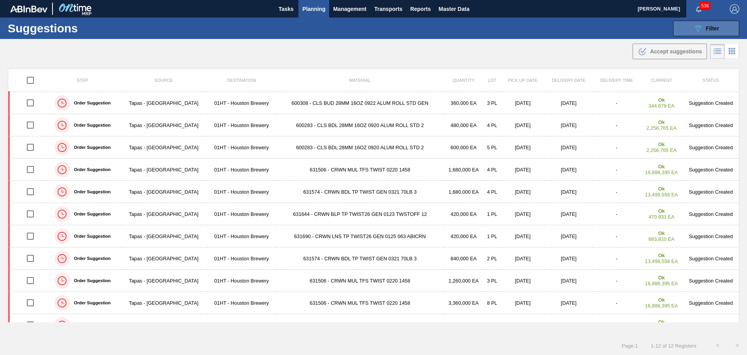
click at [704, 30] on div "089F7B8B-B2A5-4AFE-B5C0-19BA573D28AC Filter" at bounding box center [706, 28] width 26 height 9
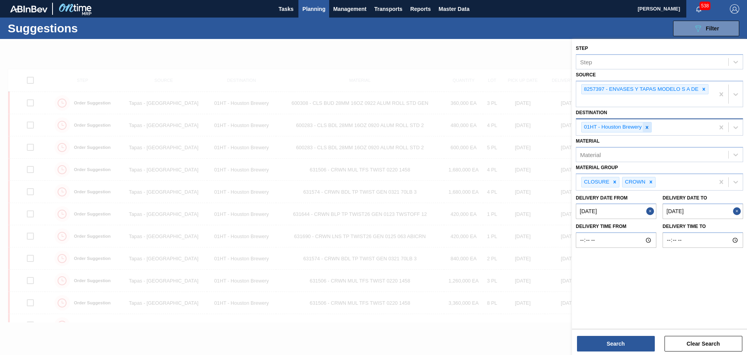
click at [645, 128] on icon at bounding box center [646, 127] width 5 height 5
click at [651, 128] on div "Source" at bounding box center [652, 126] width 152 height 11
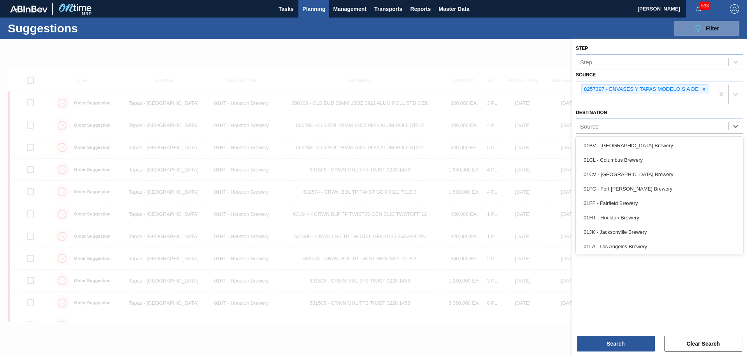
scroll to position [59, 0]
click at [633, 243] on div "01WM - Williamsburg Brewery" at bounding box center [659, 244] width 167 height 14
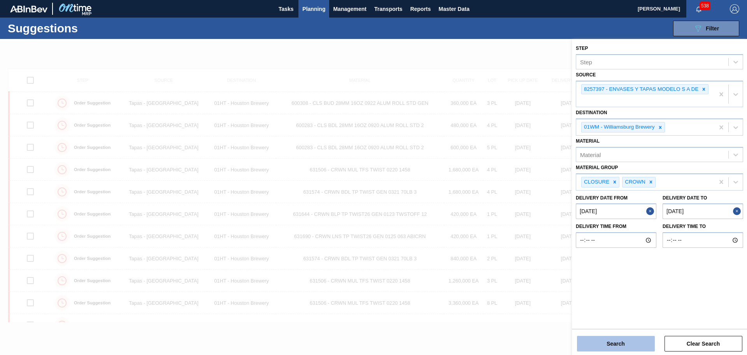
click at [615, 338] on button "Search" at bounding box center [616, 343] width 78 height 16
